Goal: Information Seeking & Learning: Learn about a topic

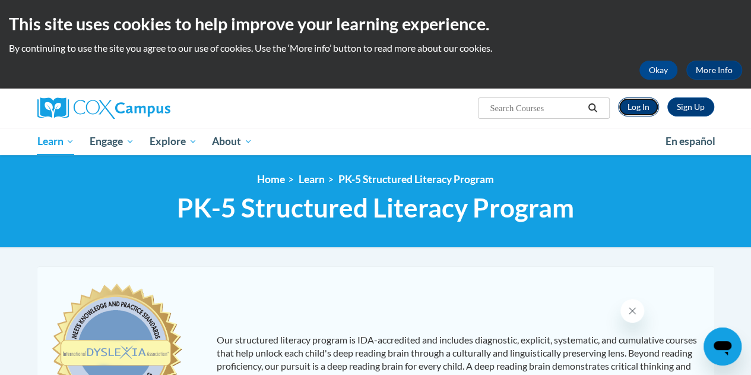
click at [629, 108] on link "Log In" at bounding box center [638, 106] width 41 height 19
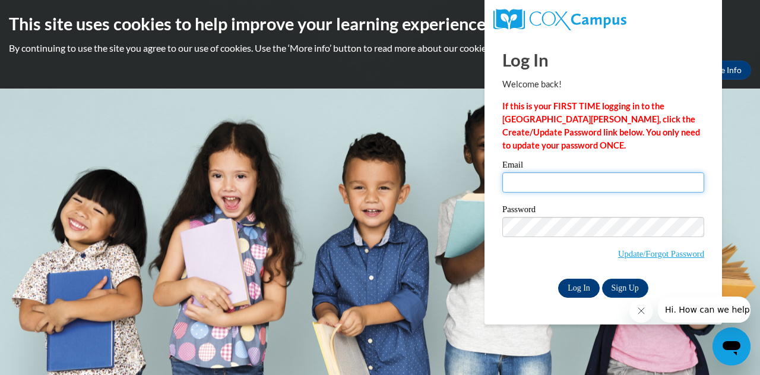
type input "kali.steffens@muskegonorway.org"
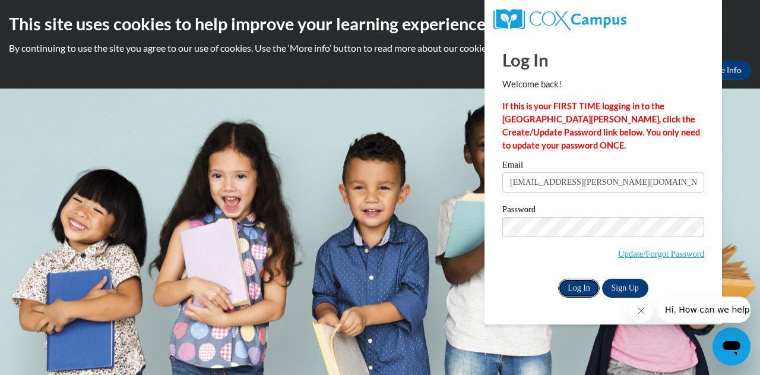
click at [573, 286] on input "Log In" at bounding box center [579, 287] width 42 height 19
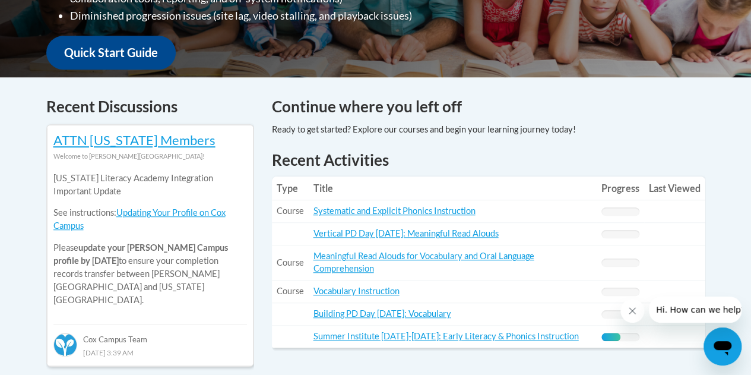
scroll to position [429, 0]
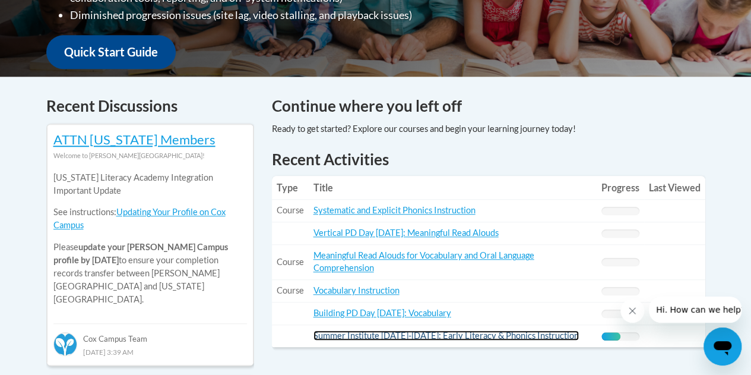
click at [438, 332] on link "Summer Institute [DATE]-[DATE]: Early Literacy & Phonics Instruction" at bounding box center [445, 335] width 265 height 10
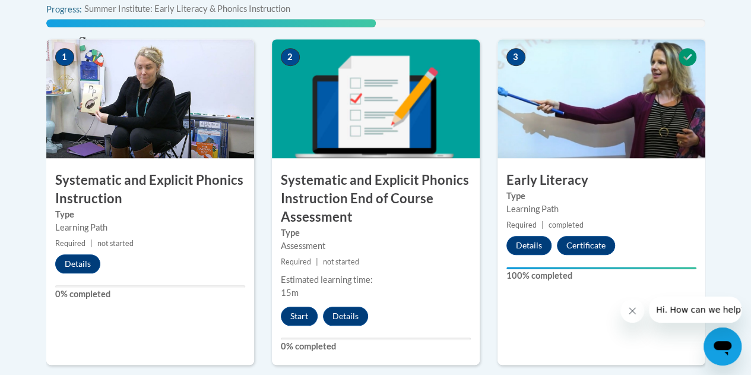
scroll to position [445, 0]
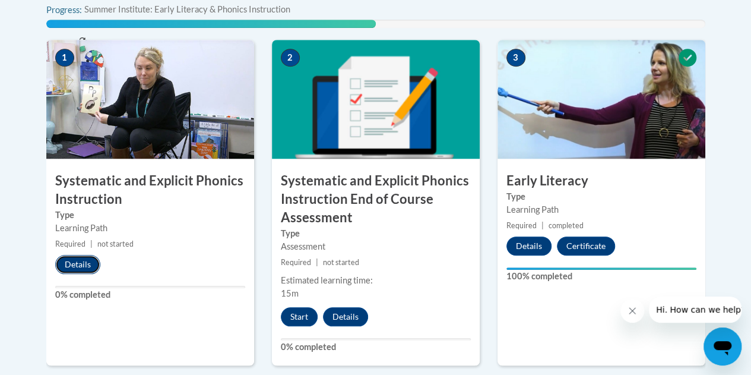
click at [71, 267] on button "Details" at bounding box center [77, 264] width 45 height 19
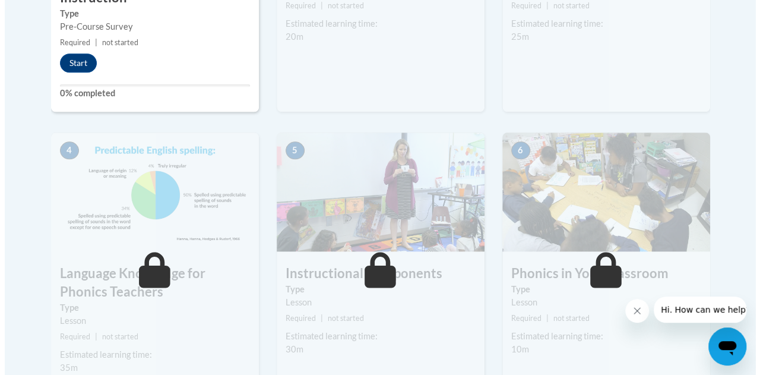
scroll to position [602, 0]
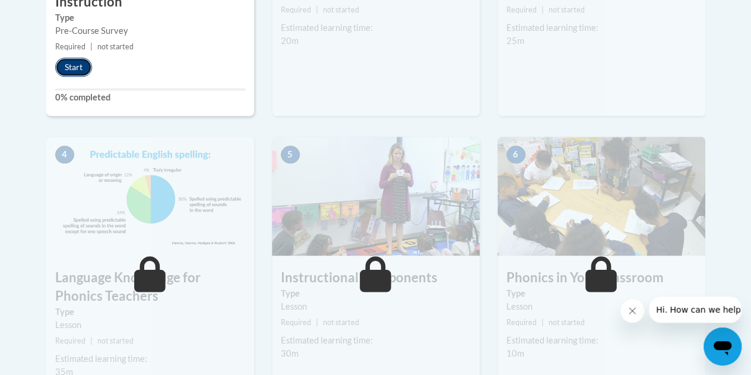
click at [81, 61] on button "Start" at bounding box center [73, 67] width 37 height 19
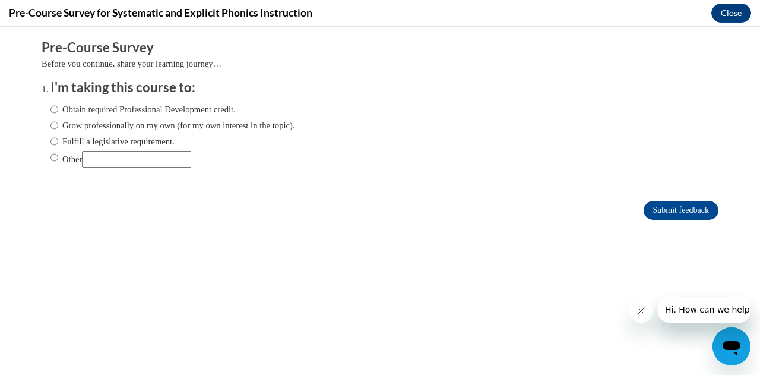
scroll to position [0, 0]
click at [109, 141] on label "Fulfill a legislative requirement." at bounding box center [112, 141] width 124 height 13
click at [58, 141] on input "Fulfill a legislative requirement." at bounding box center [54, 141] width 8 height 13
radio input "true"
click at [686, 206] on input "Submit feedback" at bounding box center [681, 210] width 75 height 19
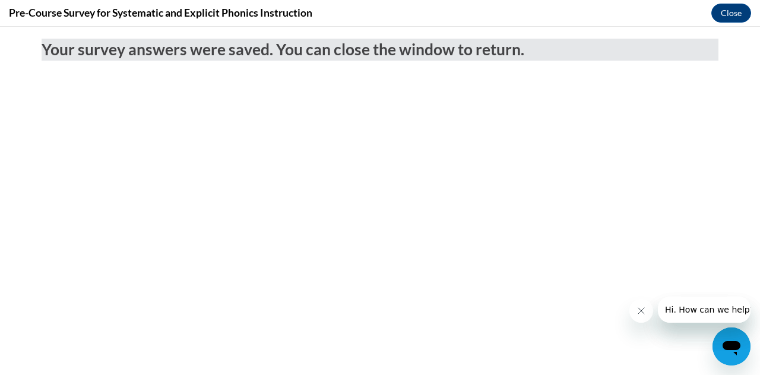
click at [645, 311] on icon "Close message from company" at bounding box center [640, 310] width 9 height 9
click at [726, 8] on button "Close" at bounding box center [731, 13] width 40 height 19
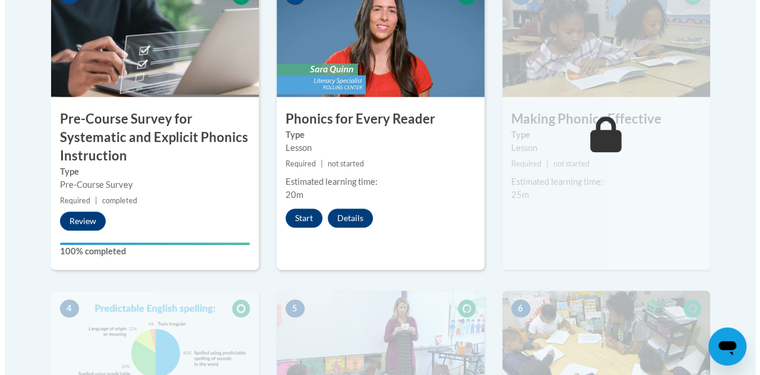
scroll to position [450, 0]
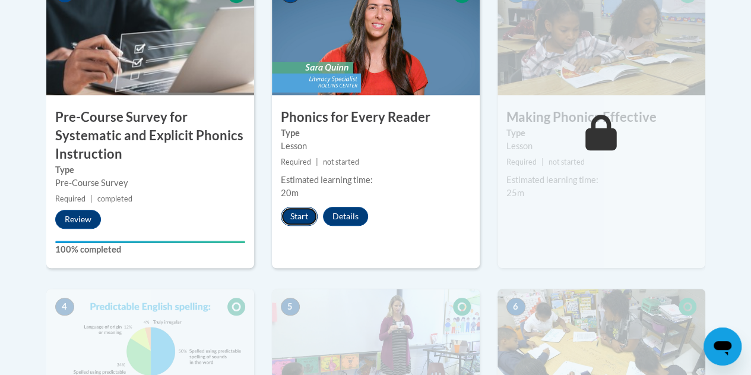
click at [306, 211] on button "Start" at bounding box center [299, 216] width 37 height 19
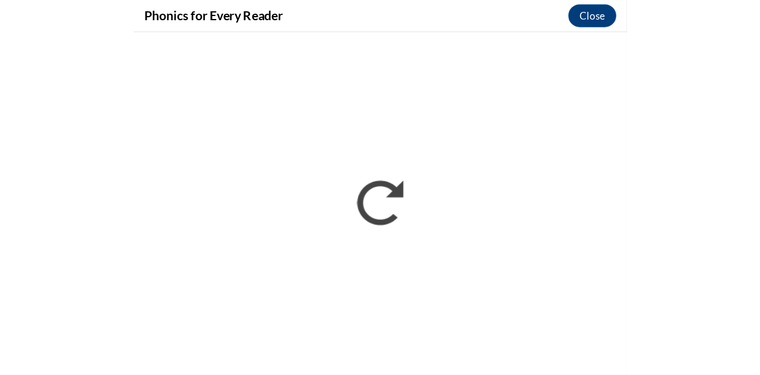
scroll to position [534, 0]
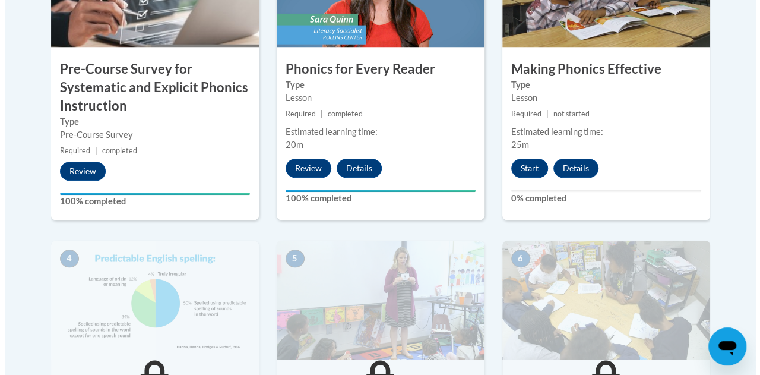
scroll to position [499, 0]
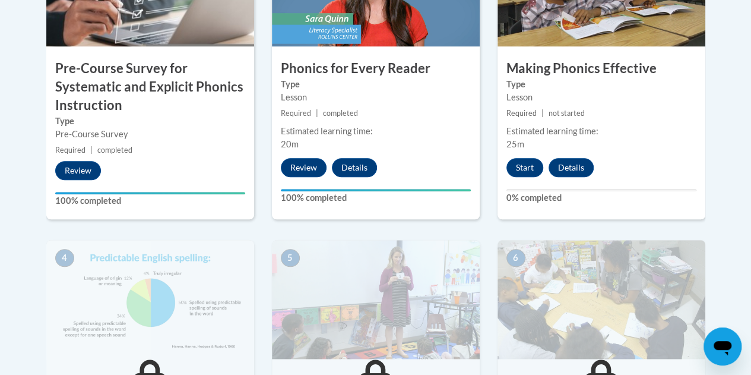
click at [518, 157] on div "3 Making Phonics Effective Type Lesson Required | not started Estimated learnin…" at bounding box center [602, 74] width 208 height 292
click at [520, 164] on button "Start" at bounding box center [524, 167] width 37 height 19
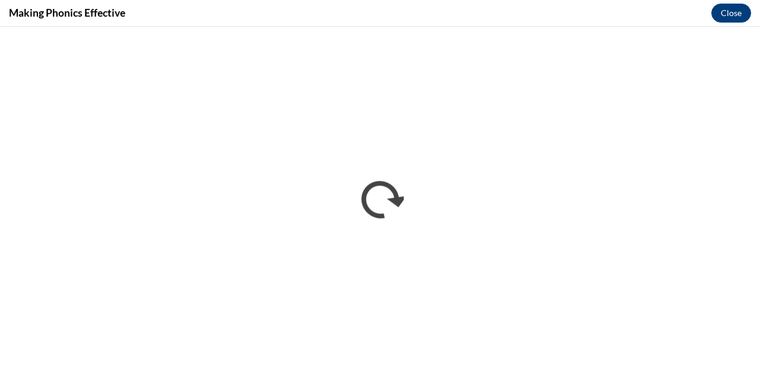
scroll to position [0, 0]
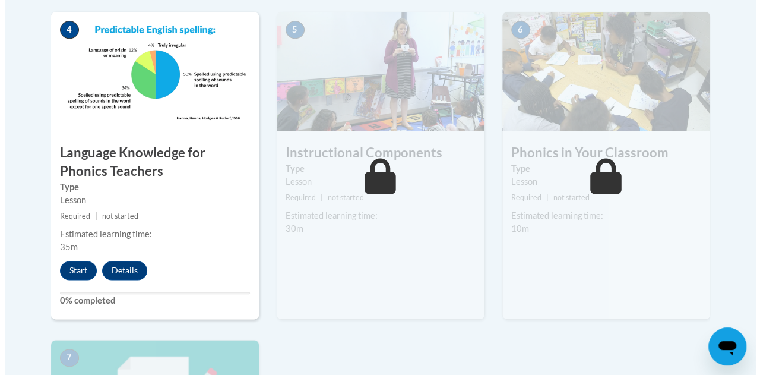
scroll to position [731, 0]
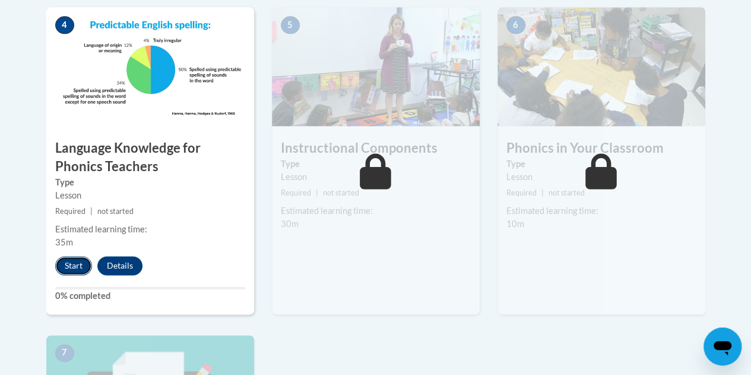
click at [78, 265] on button "Start" at bounding box center [73, 265] width 37 height 19
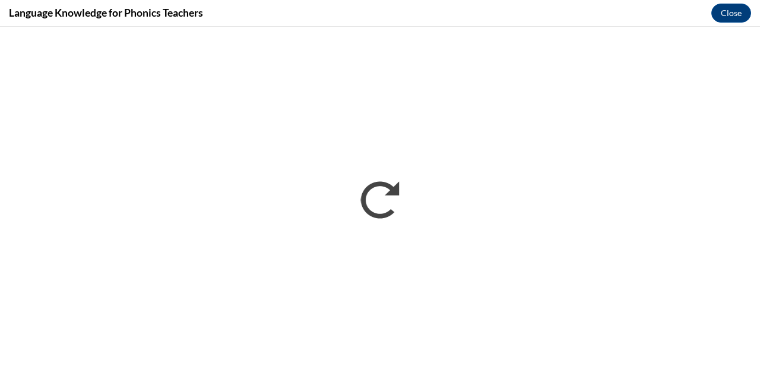
scroll to position [0, 0]
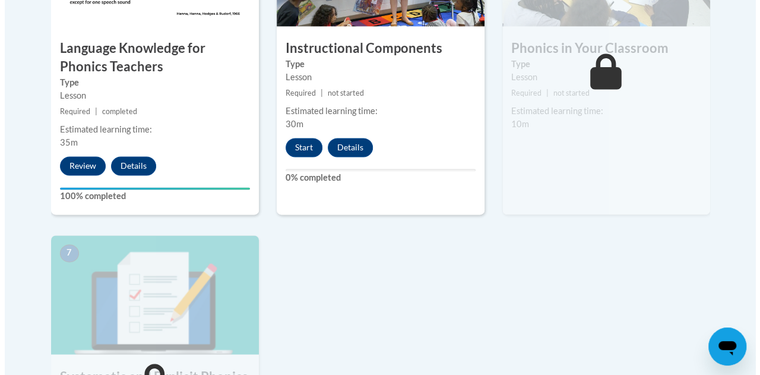
scroll to position [875, 0]
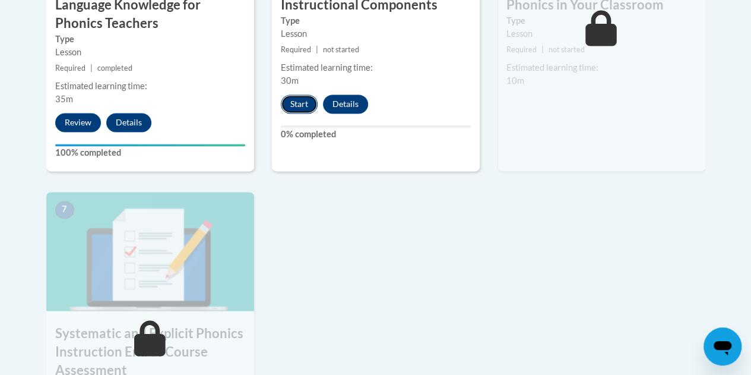
click at [292, 103] on button "Start" at bounding box center [299, 103] width 37 height 19
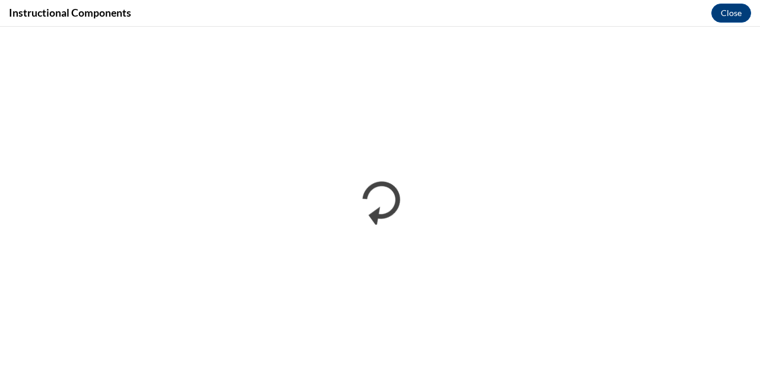
scroll to position [0, 0]
